Goal: Navigation & Orientation: Find specific page/section

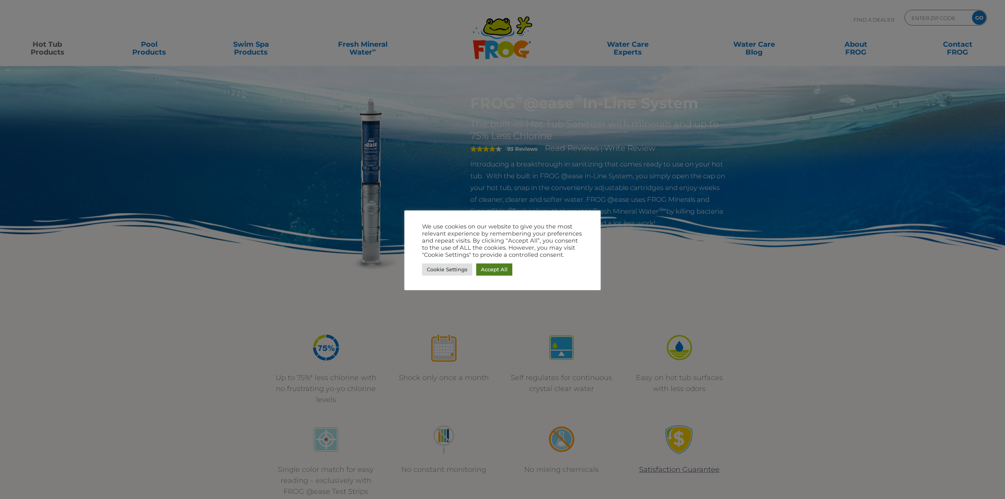
click at [494, 267] on link "Accept All" at bounding box center [494, 270] width 36 height 12
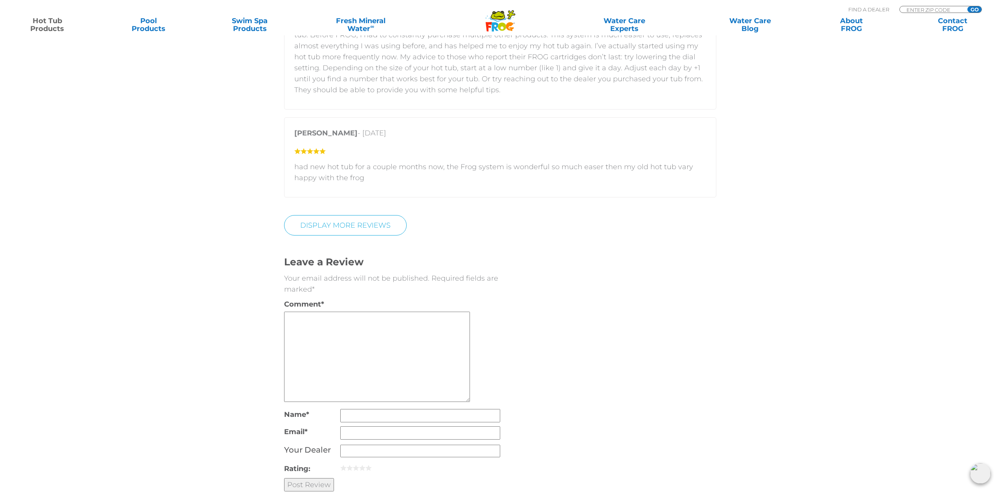
scroll to position [1807, 0]
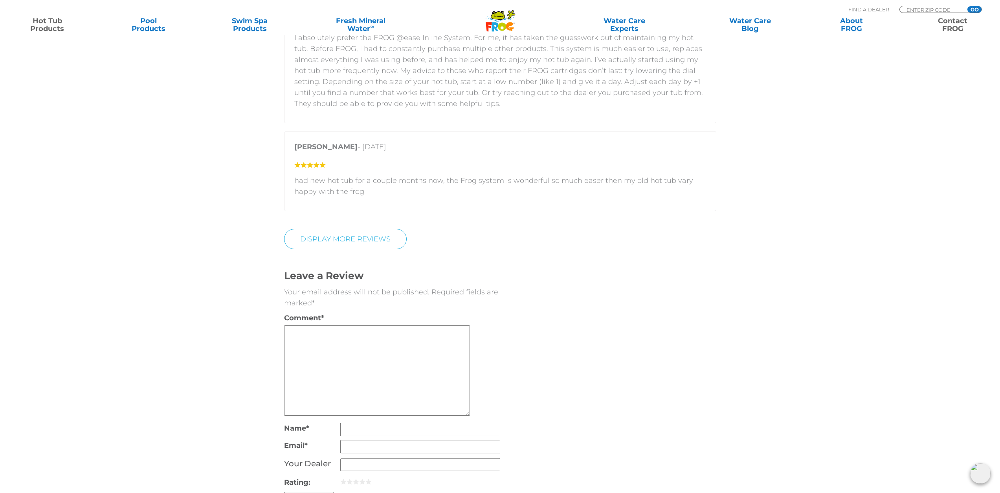
click at [951, 29] on link "Contact FROG" at bounding box center [952, 25] width 79 height 16
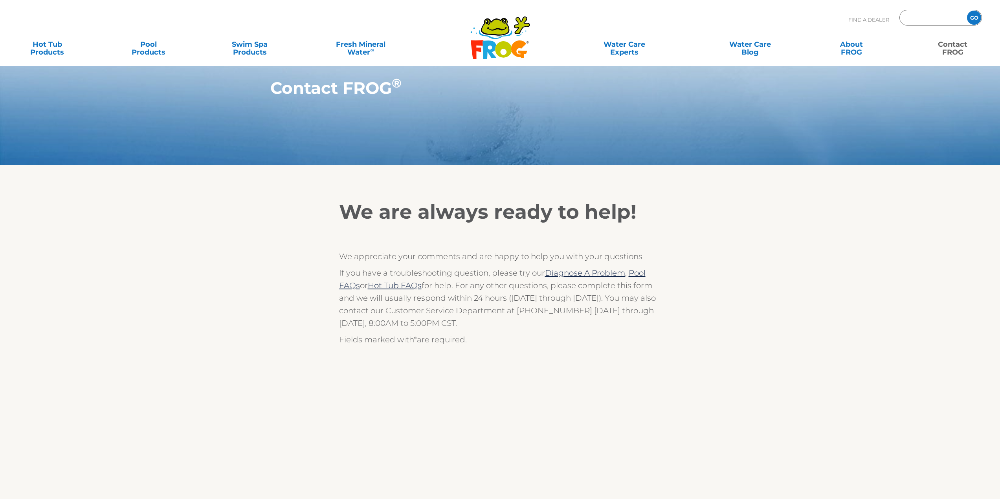
click at [928, 16] on input "Zip Code Form" at bounding box center [931, 17] width 53 height 11
type input "37027"
click at [967, 11] on input "GO" at bounding box center [974, 18] width 14 height 14
click at [972, 22] on input "GO" at bounding box center [974, 18] width 14 height 14
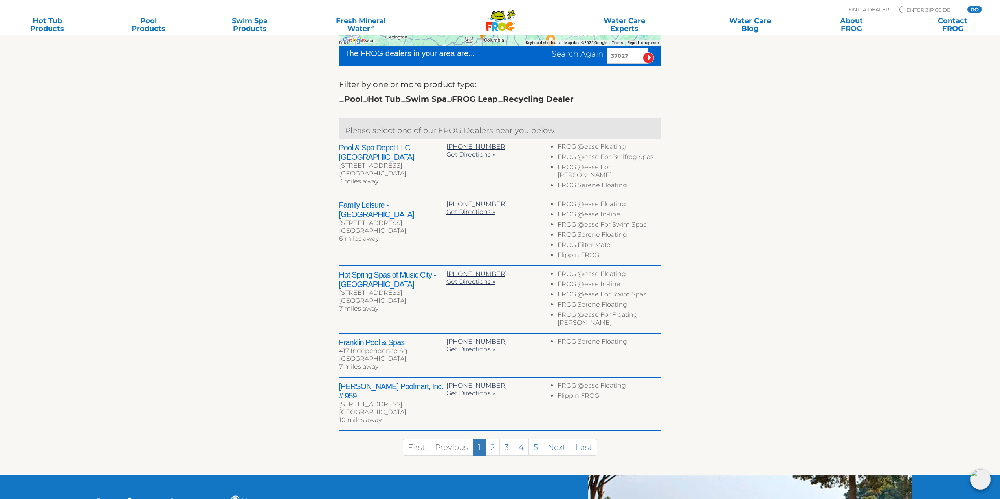
scroll to position [236, 0]
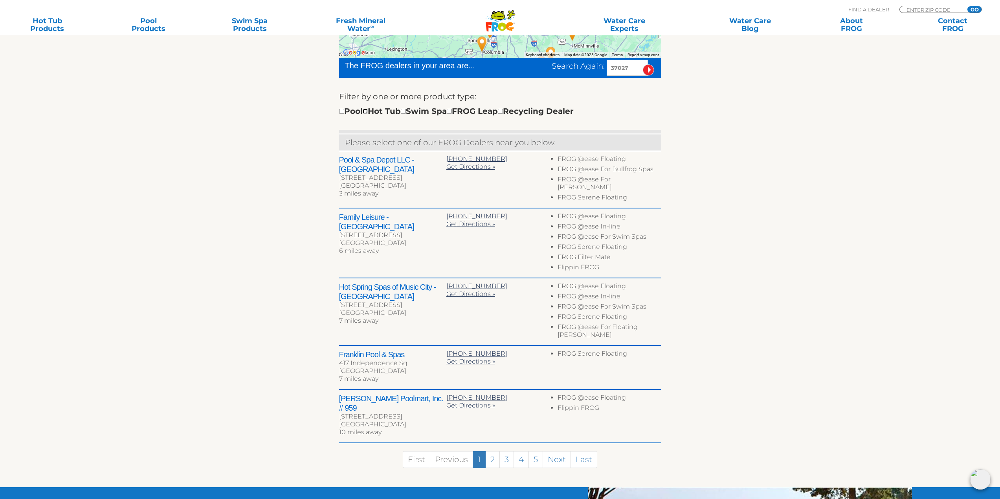
click at [368, 114] on input "checkbox" at bounding box center [365, 111] width 5 height 5
checkbox input "true"
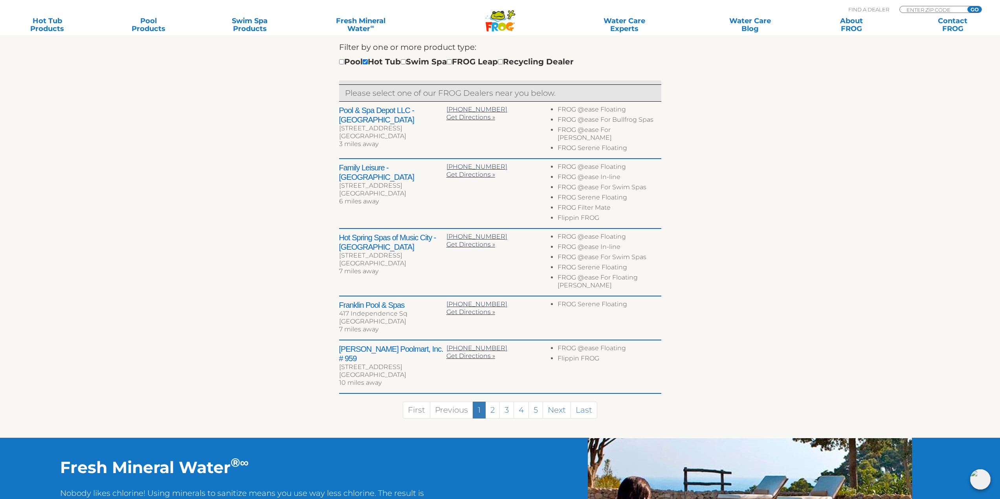
scroll to position [293, 0]
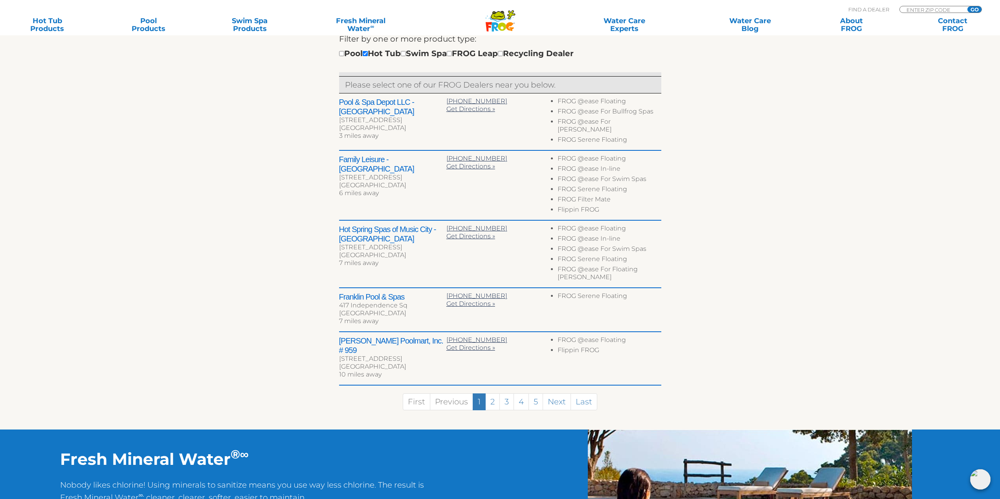
drag, startPoint x: 339, startPoint y: 156, endPoint x: 426, endPoint y: 169, distance: 87.8
click at [426, 169] on div "Family Leisure - Franklin 1113 Murfreesboro Rd Ste 370 Franklin, TN 37064 6 mil…" at bounding box center [392, 177] width 107 height 45
copy div "Family Leisure - Franklin 1113 Murfreesboro Rd Ste 370 Franklin, TN 37064"
click at [867, 203] on section "Find your local FROG ® dealer ← Move left → Move right ↑ Move up ↓ Move down + …" at bounding box center [500, 153] width 1000 height 551
drag, startPoint x: 341, startPoint y: 154, endPoint x: 384, endPoint y: 156, distance: 43.2
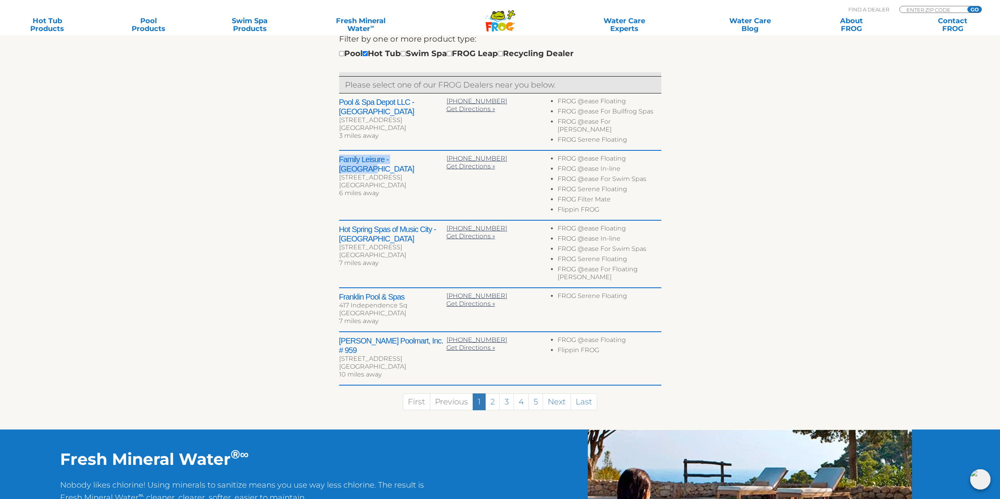
click at [419, 156] on h2 "Family Leisure - Franklin" at bounding box center [392, 164] width 107 height 19
copy h2 "Family Leisure - Franklin"
